Goal: Check status: Check status

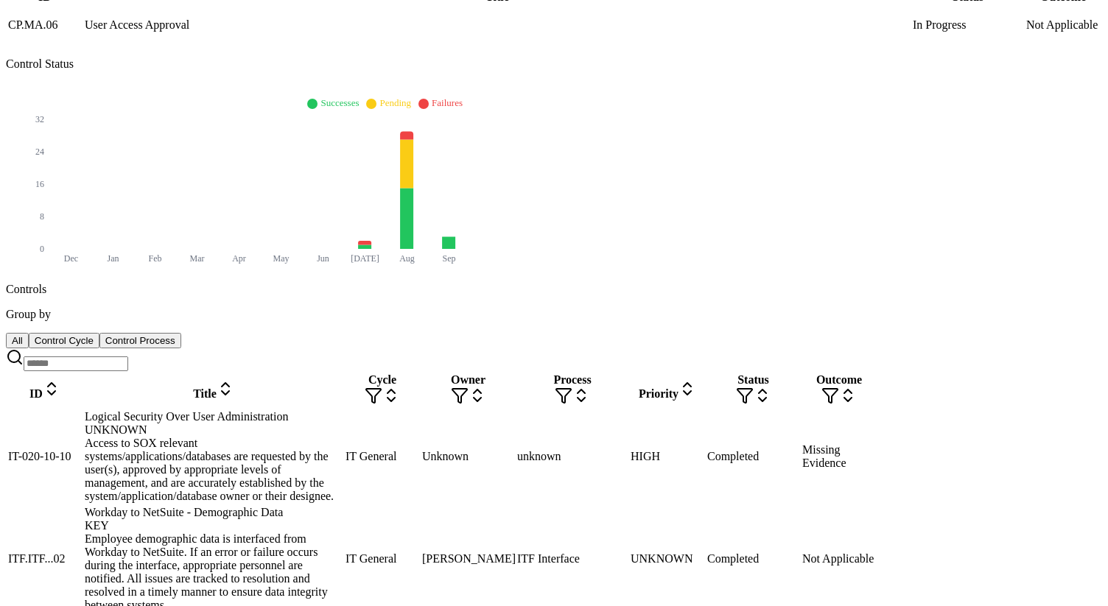
scroll to position [323, 0]
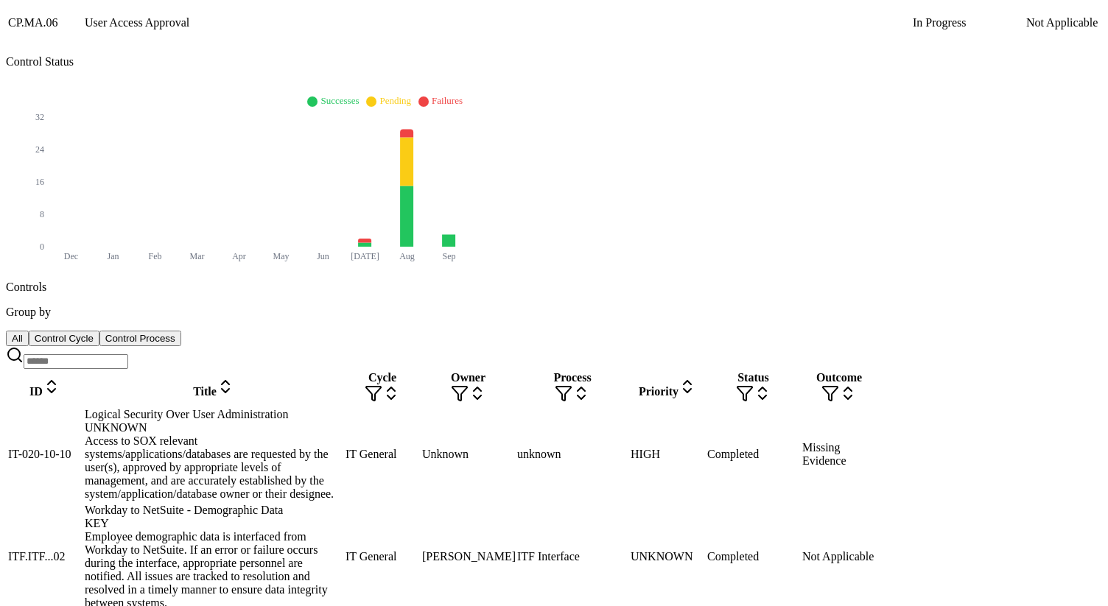
click at [343, 408] on div "Logical Security Over User Administration UNKNOWN" at bounding box center [214, 421] width 258 height 27
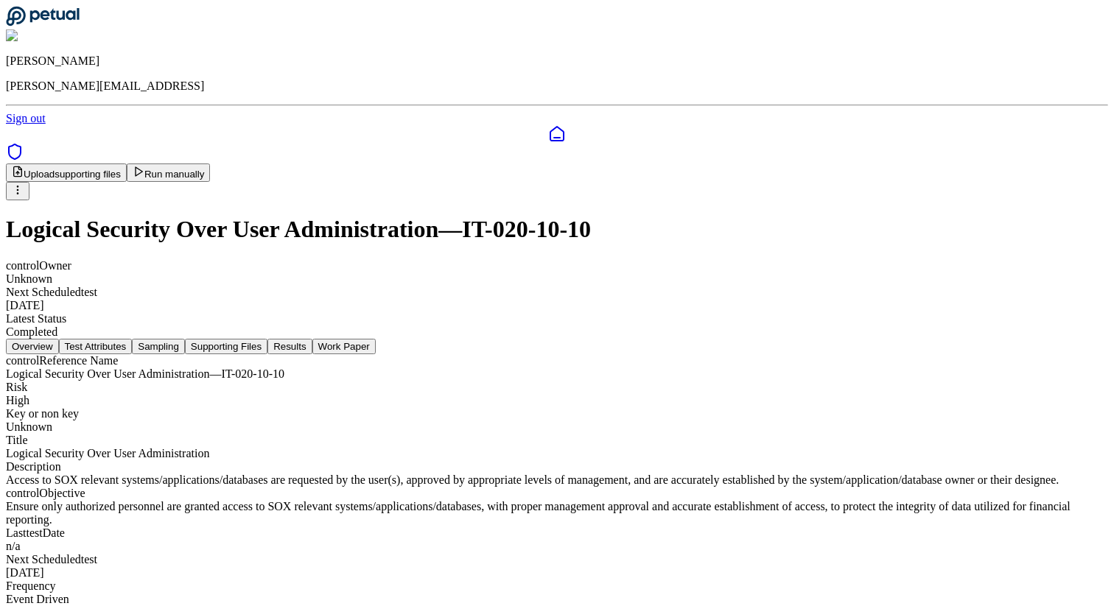
click at [133, 339] on button "Test Attributes" at bounding box center [96, 346] width 74 height 15
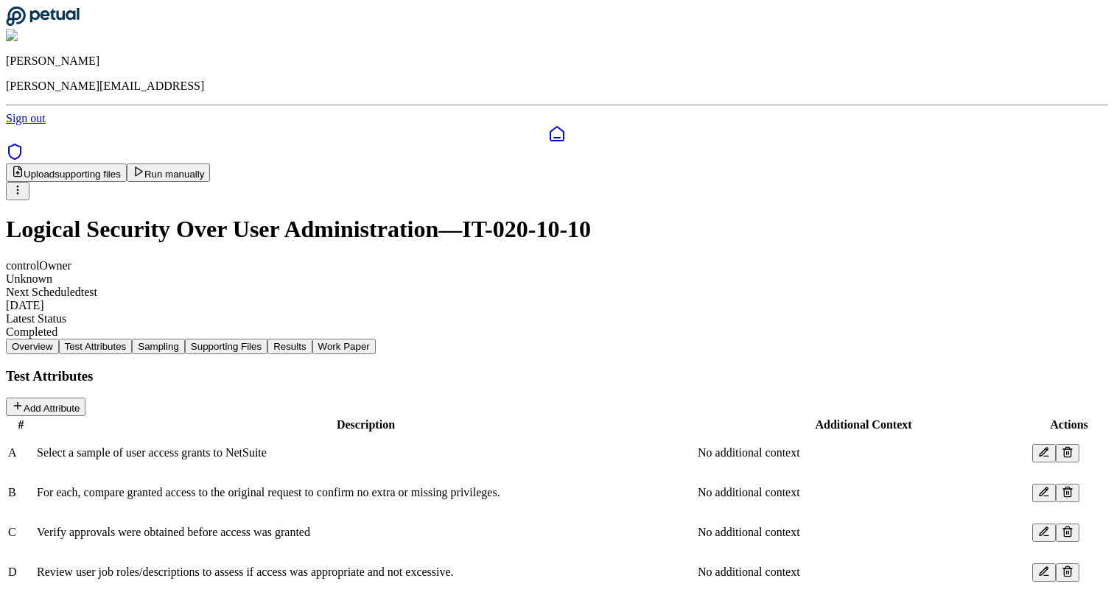
click at [185, 339] on button "Sampling" at bounding box center [158, 346] width 53 height 15
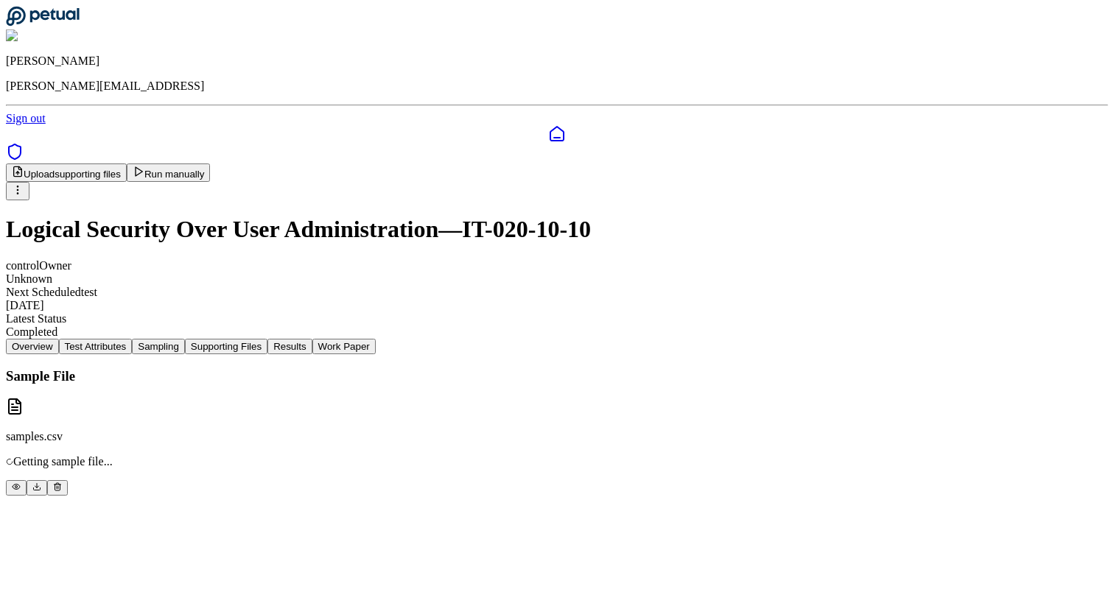
click at [267, 339] on button "Supporting Files" at bounding box center [226, 346] width 83 height 15
click at [185, 339] on button "Sampling" at bounding box center [158, 346] width 53 height 15
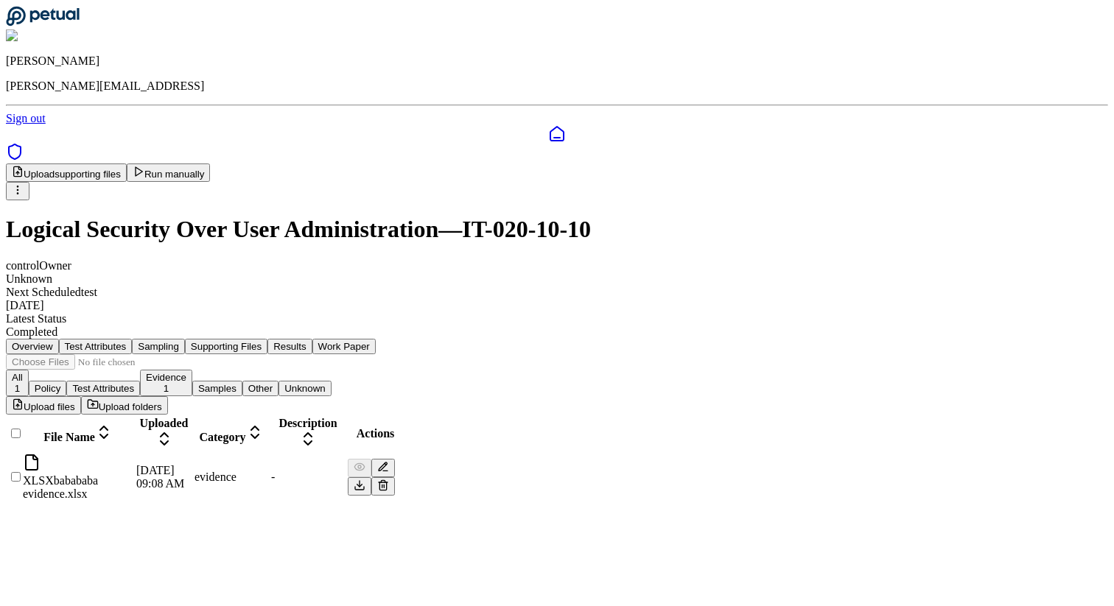
click at [267, 339] on button "Supporting Files" at bounding box center [226, 346] width 83 height 15
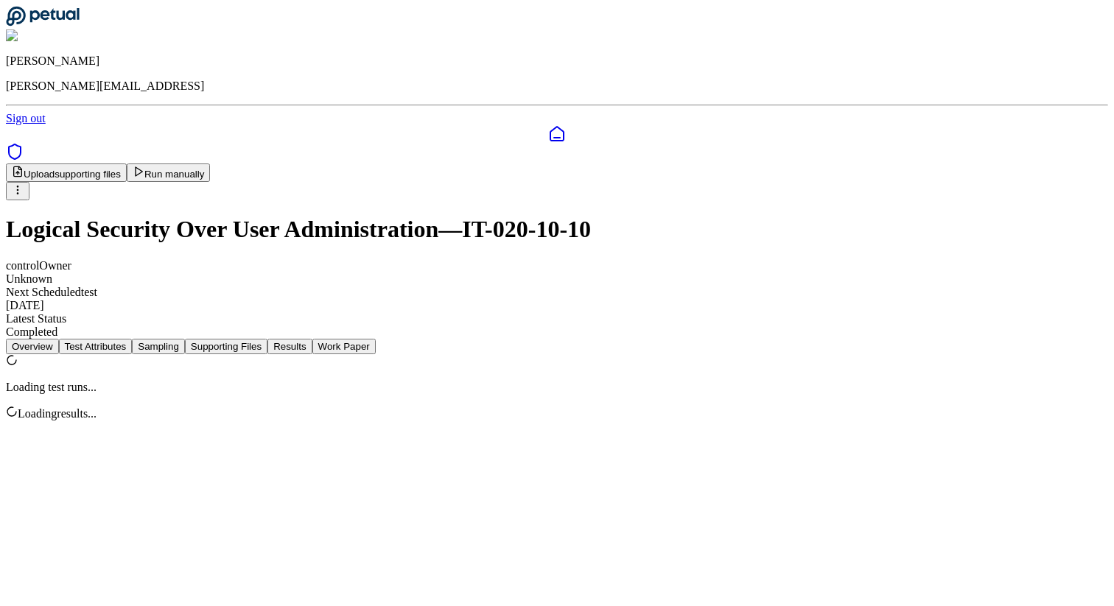
click at [312, 339] on button "Results" at bounding box center [289, 346] width 44 height 15
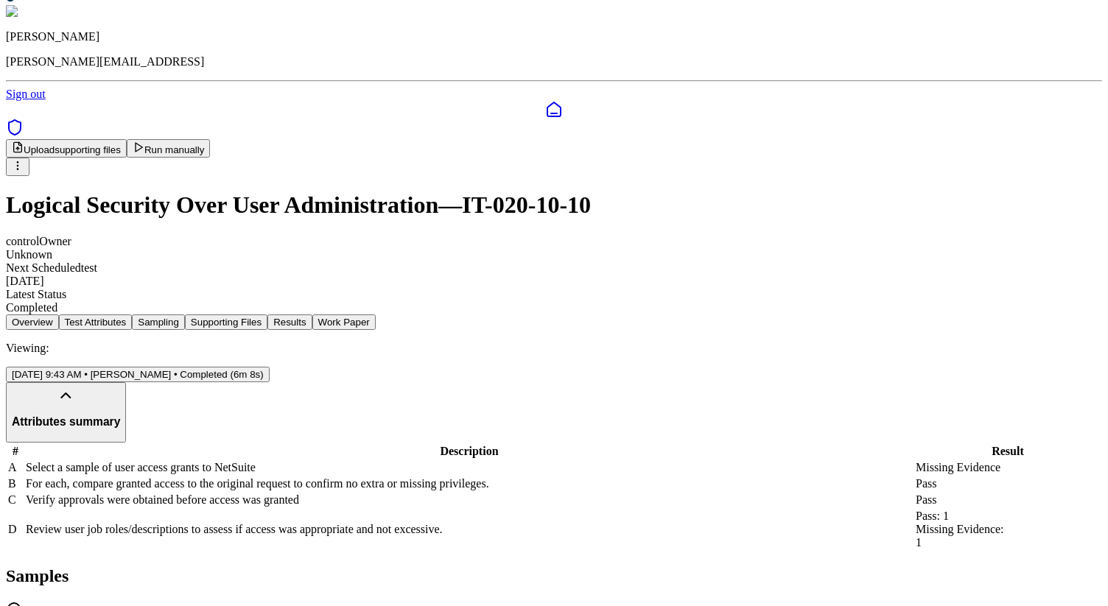
click at [681, 235] on div "control Owner Unknown Next Scheduled test [DATE] Latest Status Completed" at bounding box center [554, 275] width 1096 height 80
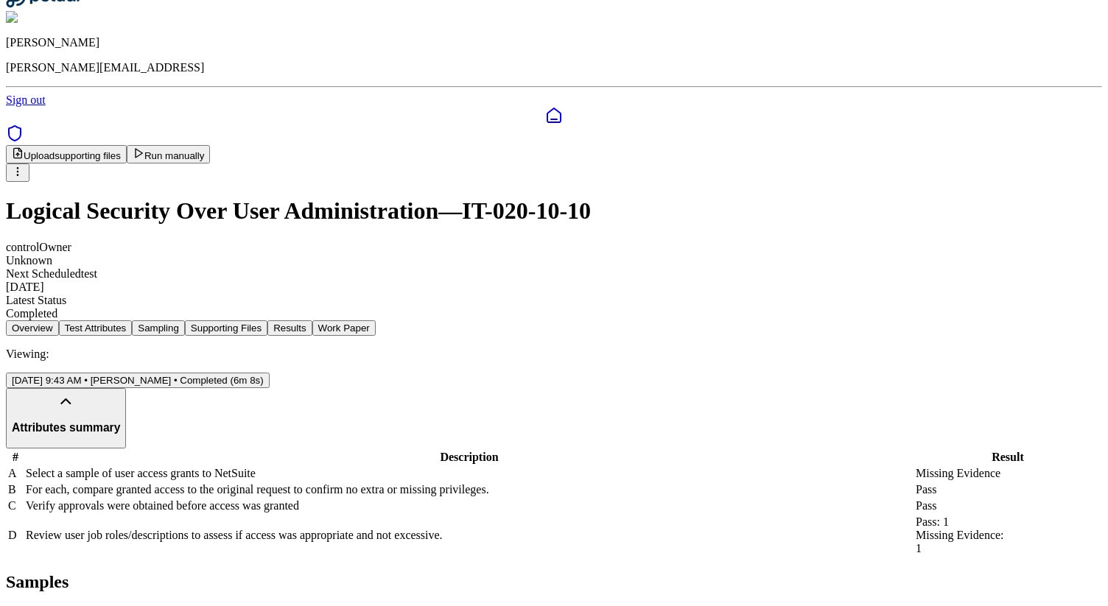
scroll to position [18, 0]
click at [663, 349] on div "Viewing: [DATE] 9:43 AM • [PERSON_NAME] • Completed (6m 8s)" at bounding box center [554, 369] width 1096 height 41
click at [376, 321] on button "Work Paper" at bounding box center [343, 328] width 63 height 15
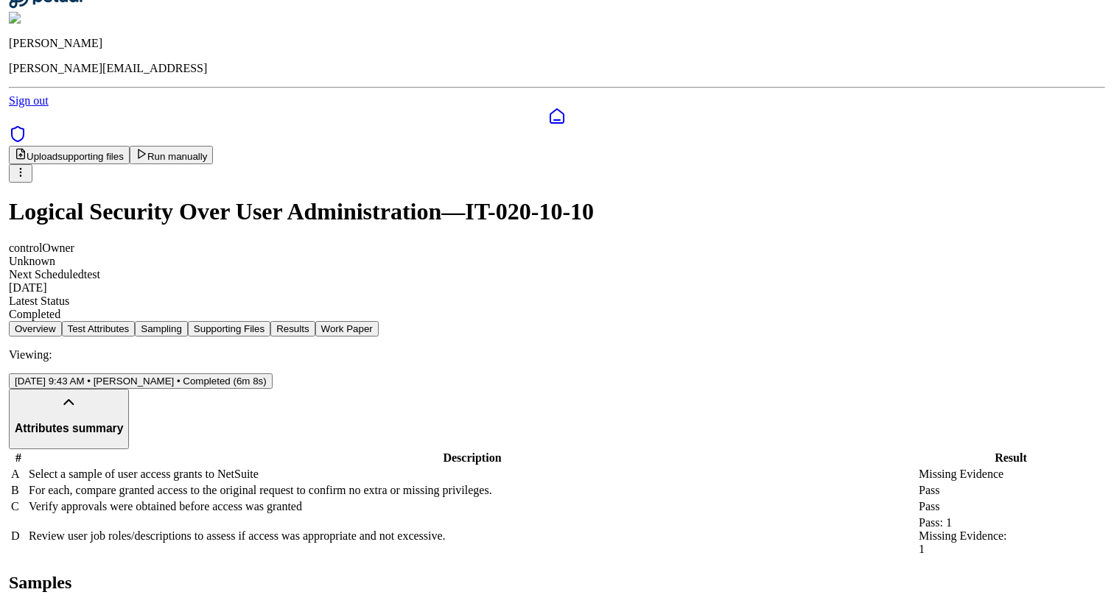
scroll to position [0, 0]
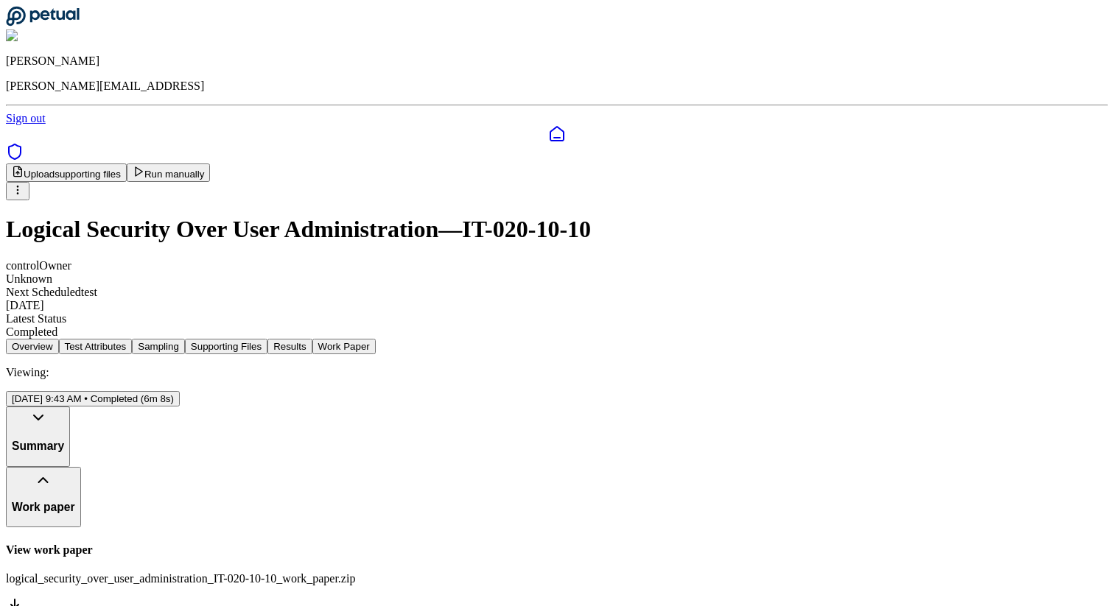
click at [506, 544] on link "View work paper logical_security_over_user_administration_IT-020-10-10_work_pap…" at bounding box center [557, 581] width 1102 height 74
